Goal: Check status: Check status

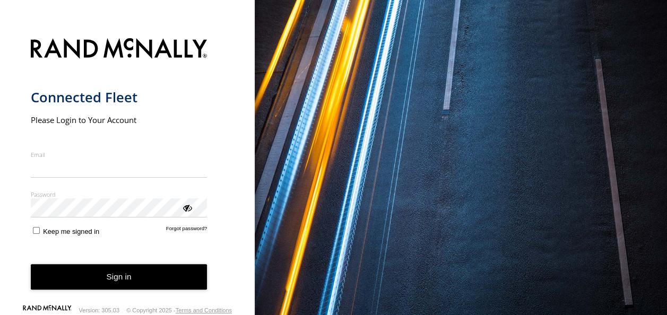
type input "**********"
click at [128, 273] on button "Sign in" at bounding box center [119, 277] width 177 height 26
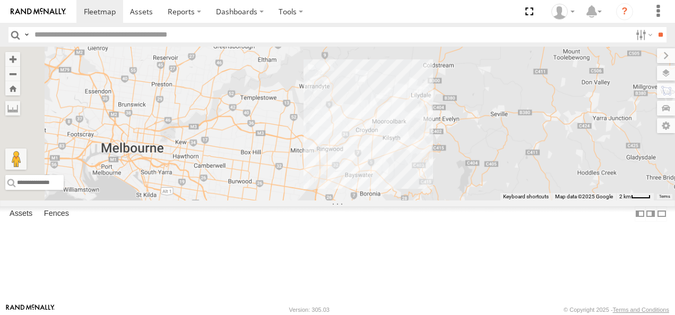
drag, startPoint x: 465, startPoint y: 207, endPoint x: 500, endPoint y: 184, distance: 42.5
click at [500, 184] on div "Bendigo Isuzu FRR Westside UD" at bounding box center [337, 124] width 675 height 154
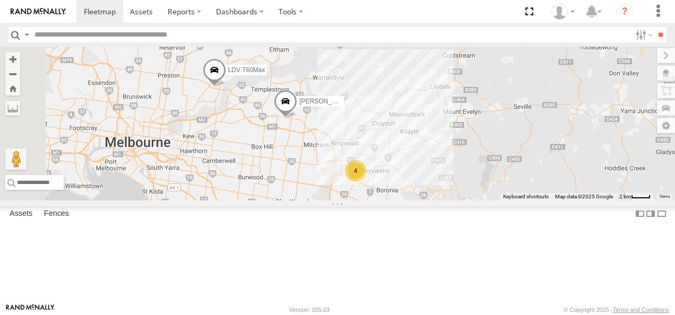
drag, startPoint x: 472, startPoint y: 186, endPoint x: 481, endPoint y: 186, distance: 9.0
click at [481, 186] on div "Bendigo Isuzu FRR Westside UD 4 Bayswater Isuzu FRR LDV T60Max Jennifer BMW" at bounding box center [337, 124] width 675 height 154
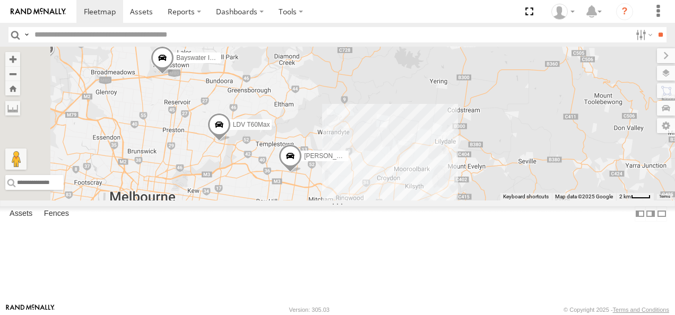
drag, startPoint x: 396, startPoint y: 225, endPoint x: 391, endPoint y: 235, distance: 10.9
click at [391, 200] on div "Bendigo Isuzu FRR Westside UD 4 Bayswater Isuzu FRR LDV T60Max Jennifer BMW" at bounding box center [337, 124] width 675 height 154
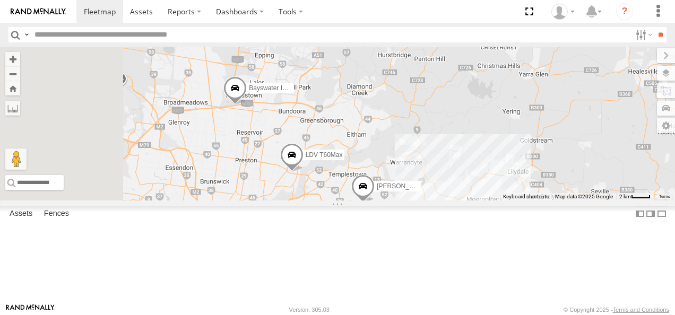
drag, startPoint x: 349, startPoint y: 222, endPoint x: 423, endPoint y: 252, distance: 80.4
click at [423, 200] on div "Bendigo Isuzu FRR Westside UD 4 Bayswater Isuzu FRR LDV T60Max Jennifer BMW" at bounding box center [337, 124] width 675 height 154
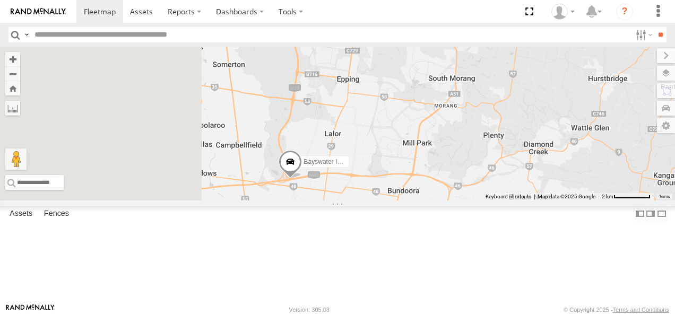
drag, startPoint x: 335, startPoint y: 136, endPoint x: 433, endPoint y: 240, distance: 143.3
click at [433, 200] on div "Bendigo Isuzu FRR Westside UD Bayswater Isuzu FRR LDV T60Max Jennifer BMW" at bounding box center [337, 124] width 675 height 154
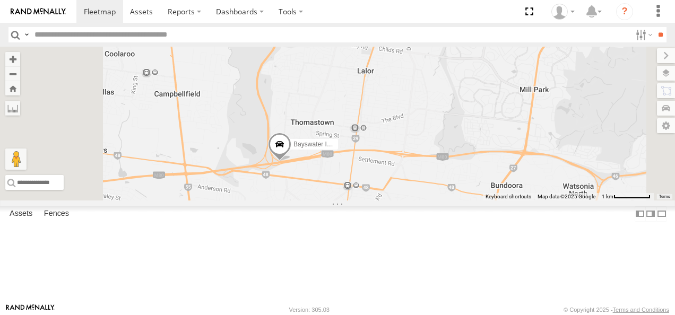
drag, startPoint x: 392, startPoint y: 255, endPoint x: 393, endPoint y: 245, distance: 9.6
click at [393, 200] on div "Bendigo Isuzu FRR Westside UD Bayswater Isuzu FRR LDV T60Max Jennifer BMW" at bounding box center [337, 124] width 675 height 154
